Goal: Transaction & Acquisition: Purchase product/service

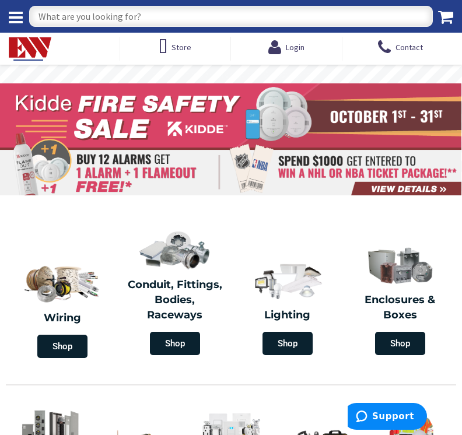
click at [183, 25] on input "text" at bounding box center [231, 16] width 404 height 21
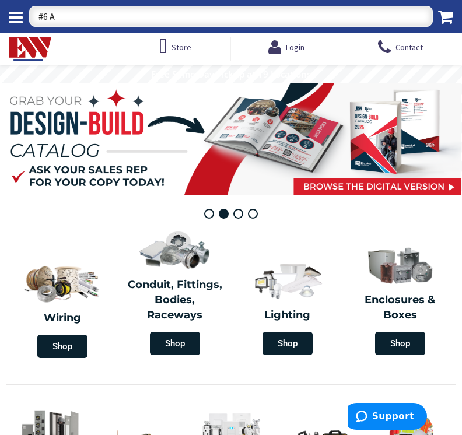
type input "#6 AL"
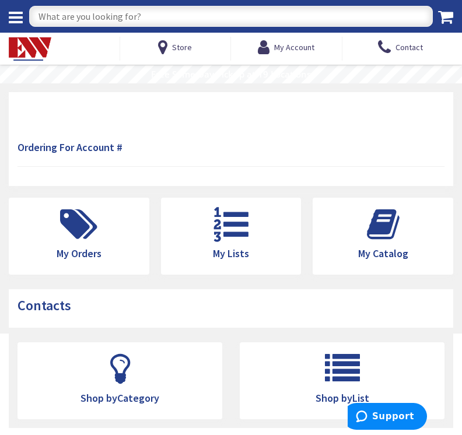
click at [140, 19] on input "text" at bounding box center [231, 16] width 404 height 21
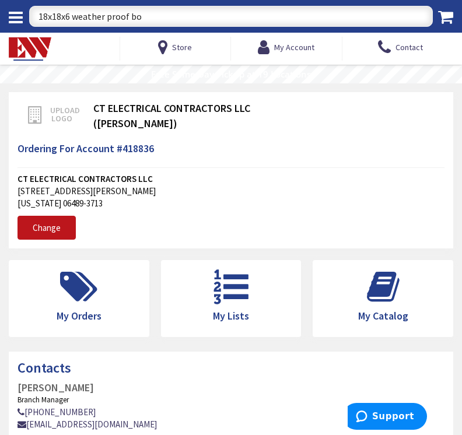
type input "18x18x6 weather proof box"
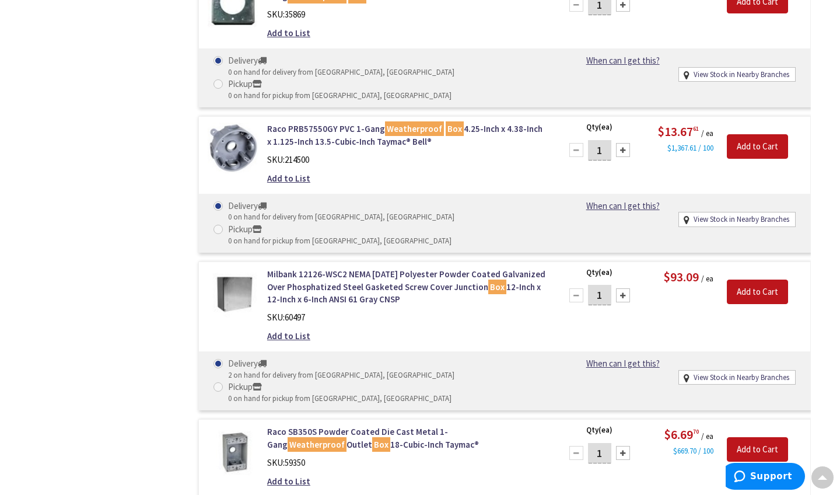
scroll to position [1959, 0]
click at [76, 249] on div "Filters 312 items Pickup Today Bristol (0 mi) (69) New Britain (7.34 mi) (48) W…" at bounding box center [102, 356] width 146 height 3729
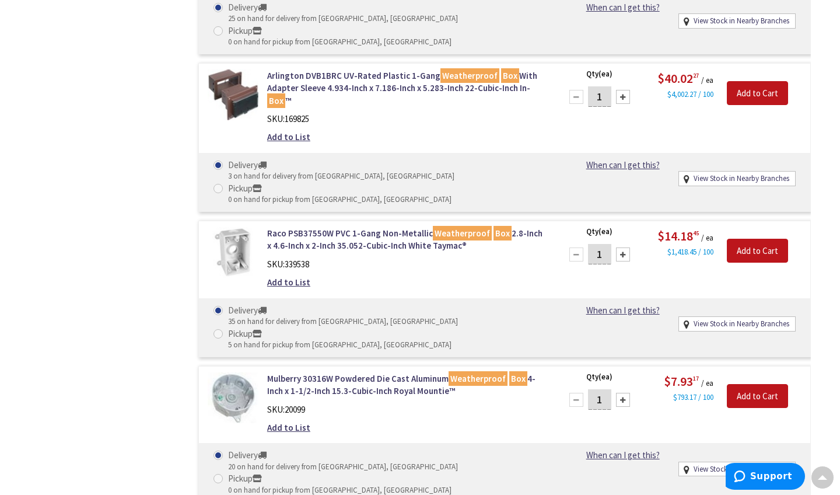
scroll to position [774, 0]
